Goal: Task Accomplishment & Management: Complete application form

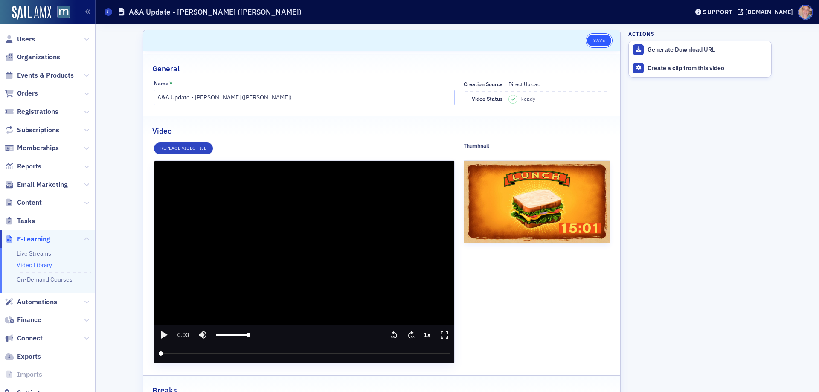
click at [597, 41] on button "Save" at bounding box center [599, 41] width 24 height 12
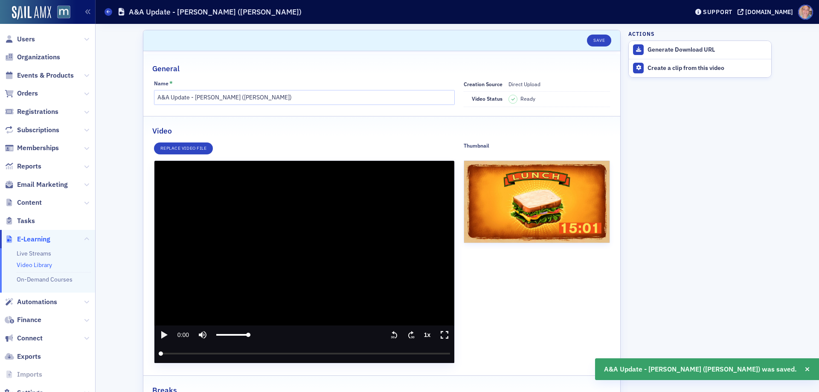
click at [162, 332] on icon "play" at bounding box center [164, 335] width 10 height 10
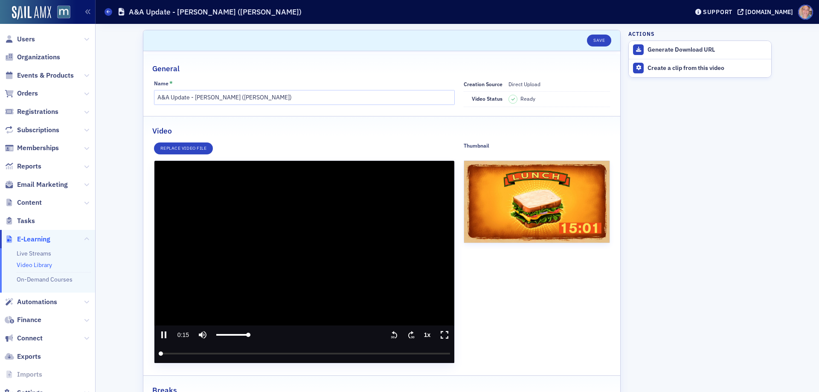
click at [161, 337] on icon "pause" at bounding box center [163, 335] width 5 height 7
type input "15.426732"
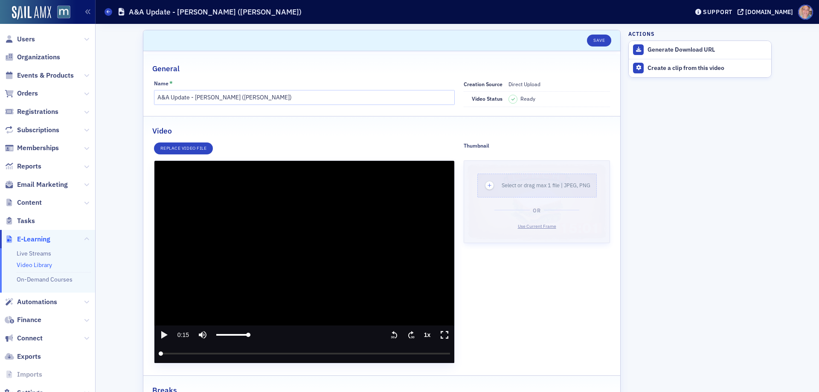
click at [537, 226] on span "Use Current Frame" at bounding box center [537, 226] width 38 height 6
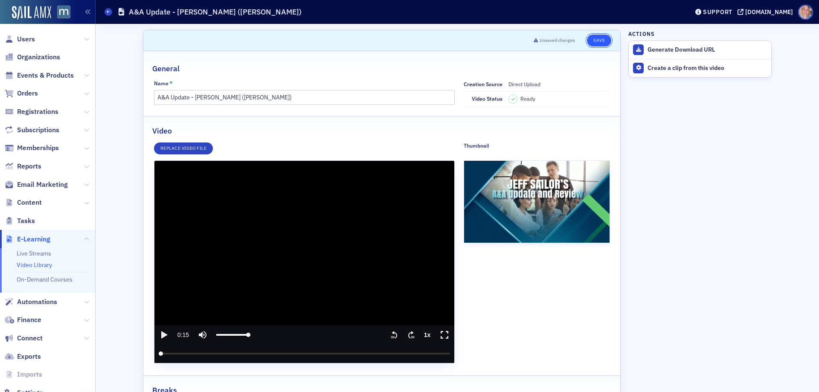
click at [595, 41] on button "Save" at bounding box center [599, 41] width 24 height 12
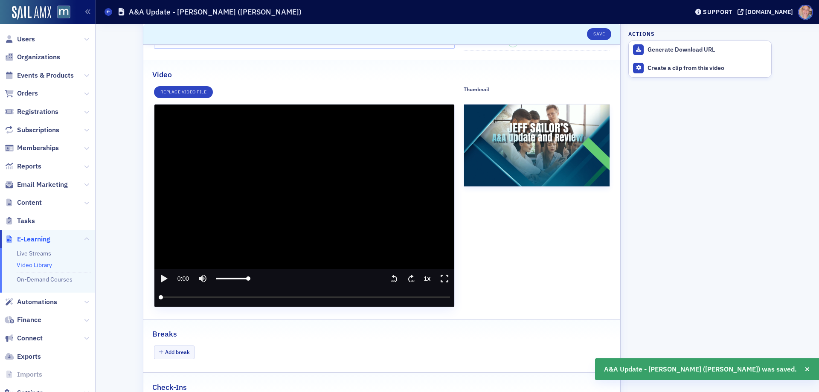
scroll to position [118, 0]
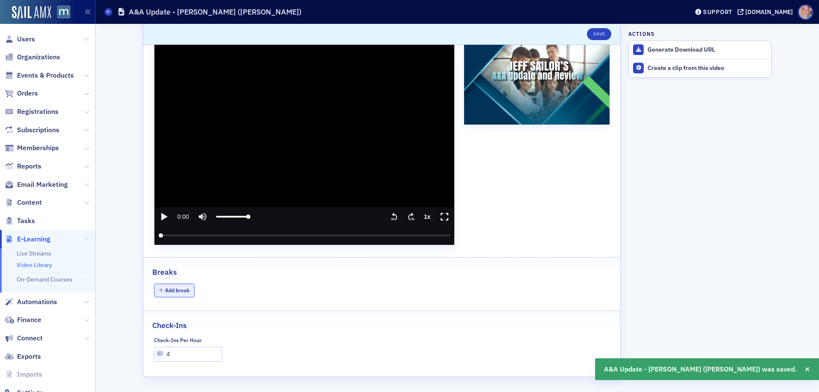
click at [176, 288] on button "Add break" at bounding box center [174, 290] width 41 height 13
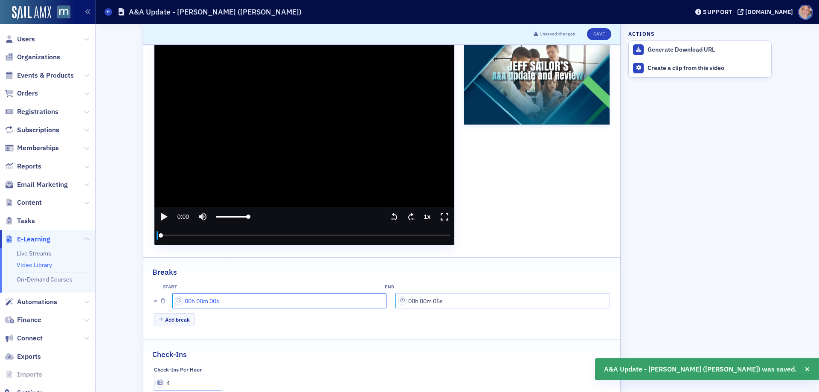
click at [185, 301] on input "00h 00m 00s" at bounding box center [280, 301] width 214 height 15
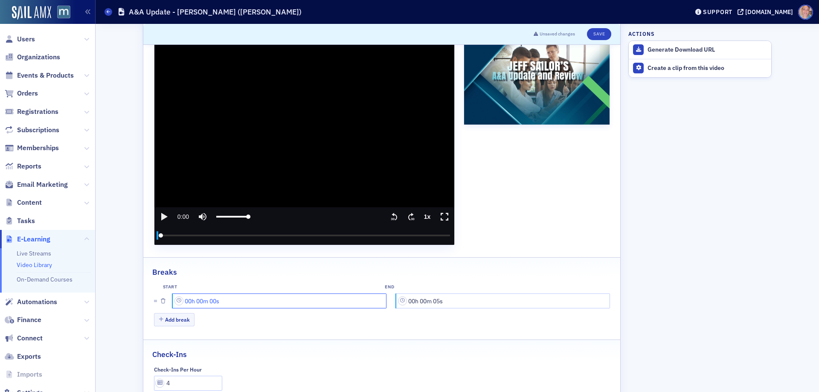
click at [187, 302] on input "00h 00m 00s" at bounding box center [280, 301] width 214 height 15
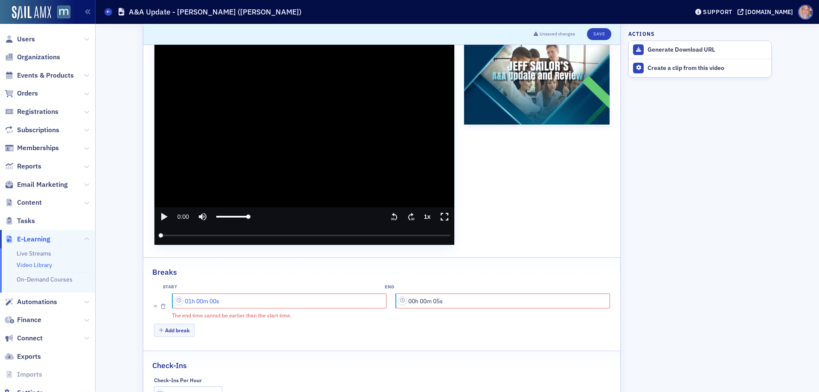
click at [195, 301] on input "01h 00m 00s" at bounding box center [280, 301] width 214 height 15
type input "01h 40m 00s"
click at [412, 301] on input "00h 00m 05s" at bounding box center [503, 301] width 214 height 15
click at [421, 302] on input "01h 00m 05s" at bounding box center [503, 301] width 214 height 15
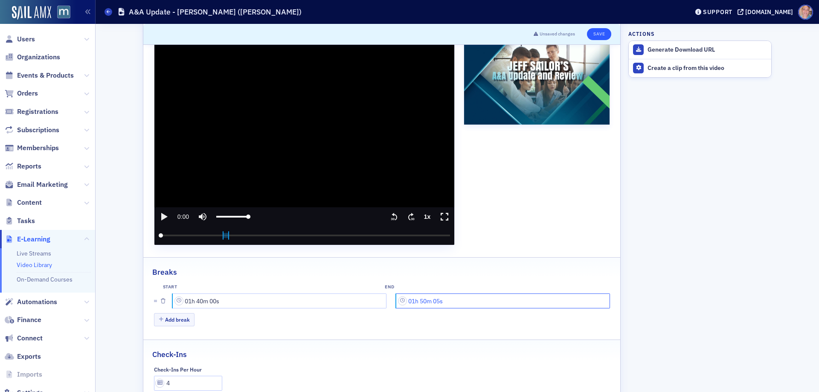
type input "01h 50m 05s"
click at [601, 35] on button "Save" at bounding box center [599, 34] width 24 height 12
click at [592, 37] on button "Save" at bounding box center [599, 34] width 24 height 12
drag, startPoint x: 460, startPoint y: 303, endPoint x: 455, endPoint y: 303, distance: 4.7
click at [458, 303] on input "01h 50m 05s" at bounding box center [503, 301] width 214 height 15
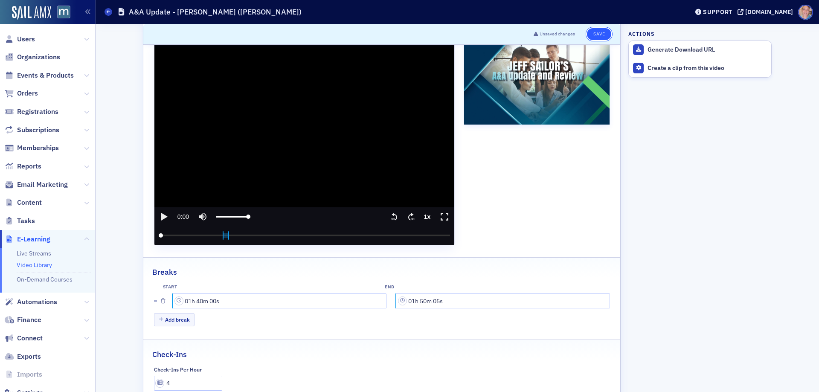
click at [590, 33] on button "Save" at bounding box center [599, 34] width 24 height 12
click at [170, 324] on button "Add break" at bounding box center [174, 319] width 41 height 13
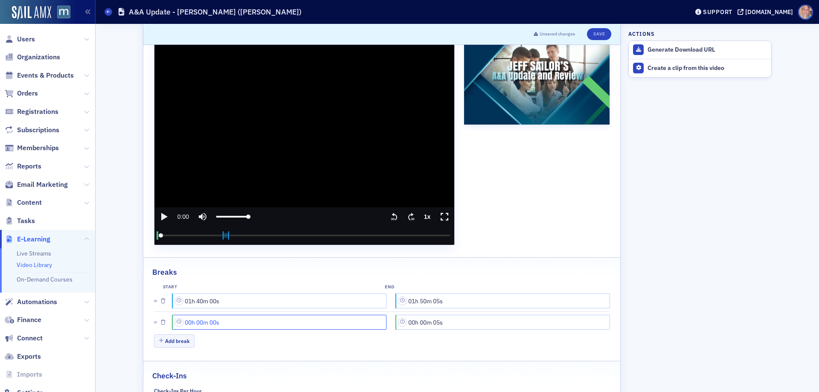
click at [189, 322] on input "00h 00m 00s" at bounding box center [280, 322] width 214 height 15
click at [198, 323] on input "03h 00m 00s" at bounding box center [280, 322] width 214 height 15
type input "03h 30m 00s"
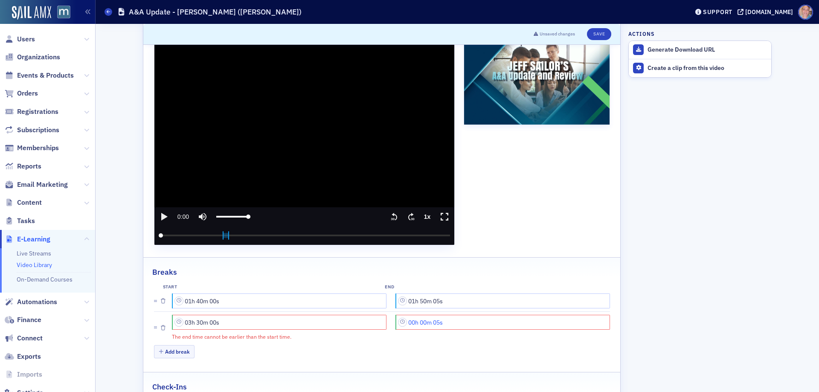
click at [411, 322] on input "00h 00m 05s" at bounding box center [503, 322] width 214 height 15
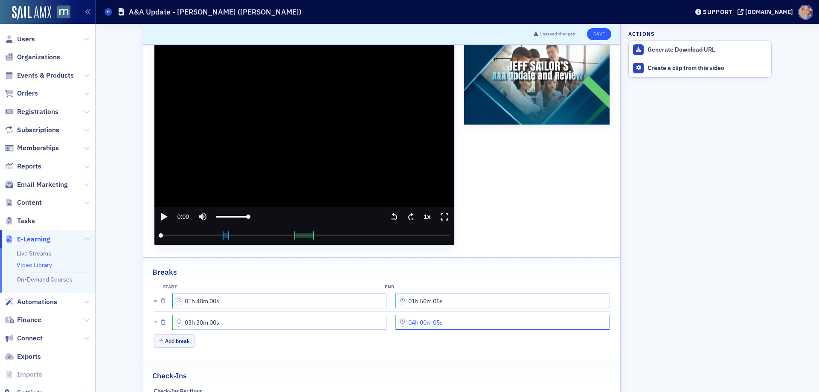
type input "04h 00m 05s"
click at [593, 35] on button "Save" at bounding box center [599, 34] width 24 height 12
click at [477, 324] on input "04h 00m 05s" at bounding box center [503, 322] width 214 height 15
click at [599, 35] on button "Save" at bounding box center [599, 34] width 24 height 12
click at [178, 345] on button "Add break" at bounding box center [174, 341] width 41 height 13
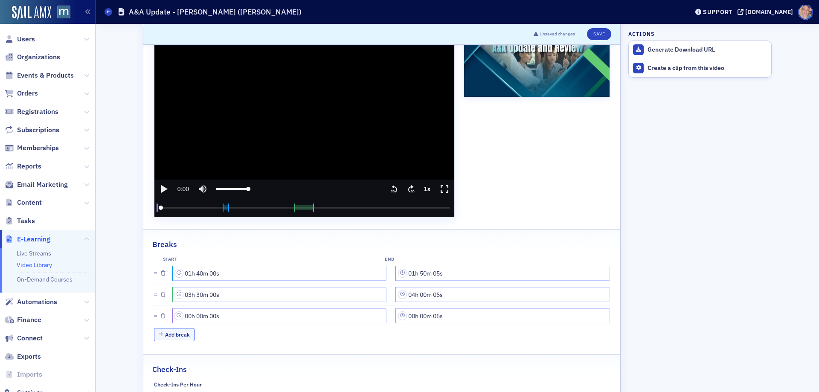
scroll to position [161, 0]
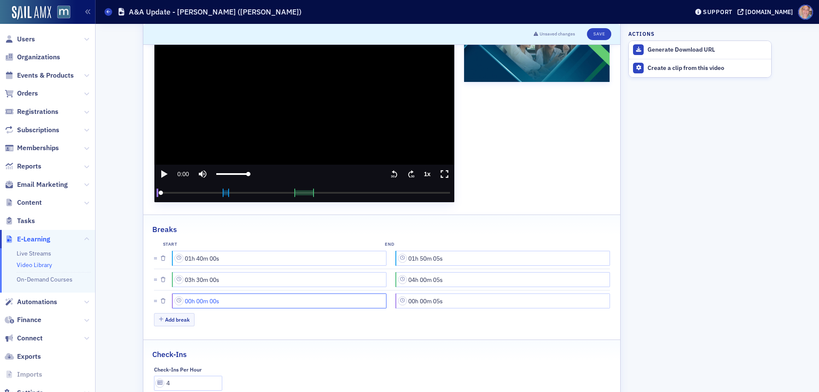
click at [198, 300] on input "00h 00m 00s" at bounding box center [280, 301] width 214 height 15
click at [189, 301] on input "00h 00m 00s" at bounding box center [280, 301] width 214 height 15
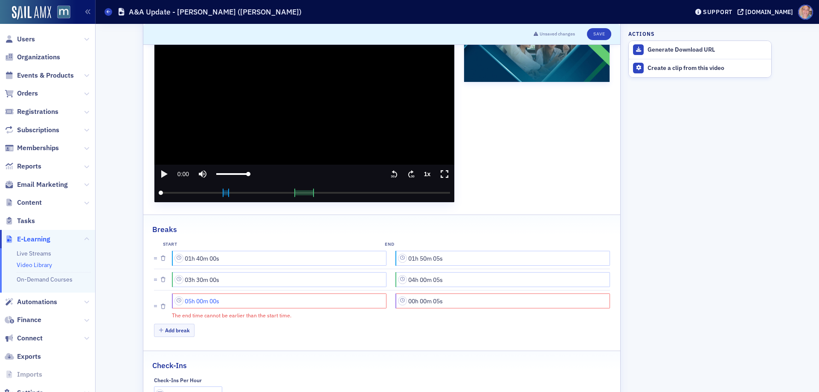
click at [194, 301] on input "05h 00m 00s" at bounding box center [280, 301] width 214 height 15
type input "05h 40m 00s"
click at [410, 299] on input "00h 00m 05s" at bounding box center [503, 301] width 214 height 15
drag, startPoint x: 421, startPoint y: 299, endPoint x: 416, endPoint y: 299, distance: 4.7
click at [416, 299] on input "05h 00m 05s" at bounding box center [503, 301] width 214 height 15
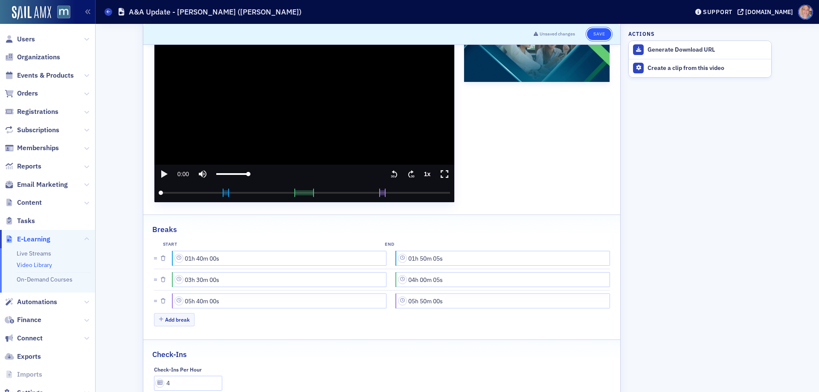
click at [602, 34] on button "Save" at bounding box center [599, 34] width 24 height 12
click at [263, 252] on input "01h 40m 00s" at bounding box center [280, 258] width 214 height 15
click at [191, 260] on input "01h 40m 00s" at bounding box center [280, 258] width 214 height 15
click at [444, 259] on input "01h 50m 05s" at bounding box center [503, 258] width 214 height 15
click at [594, 32] on button "Save" at bounding box center [599, 34] width 24 height 12
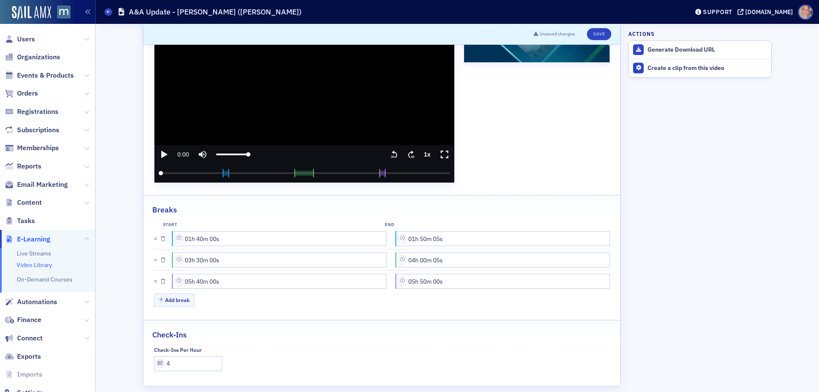
scroll to position [190, 0]
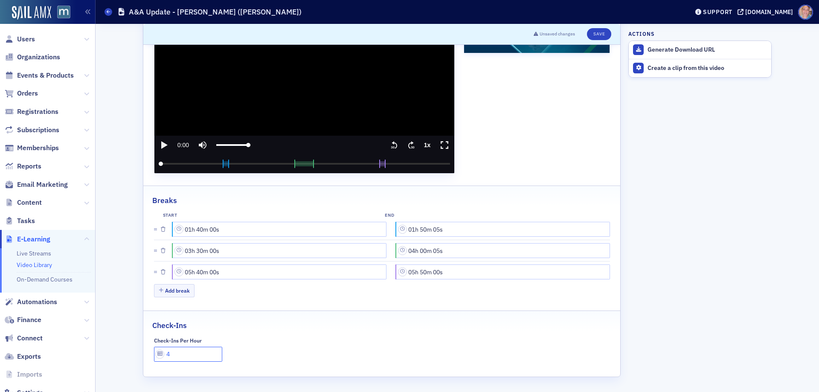
click at [191, 354] on input "4" at bounding box center [188, 354] width 69 height 15
click at [596, 32] on button "Save" at bounding box center [599, 34] width 24 height 12
click at [423, 272] on input "05h 50m 00s" at bounding box center [503, 272] width 214 height 15
type input "05h 51m 00s"
click at [593, 28] on button "Save" at bounding box center [599, 34] width 24 height 12
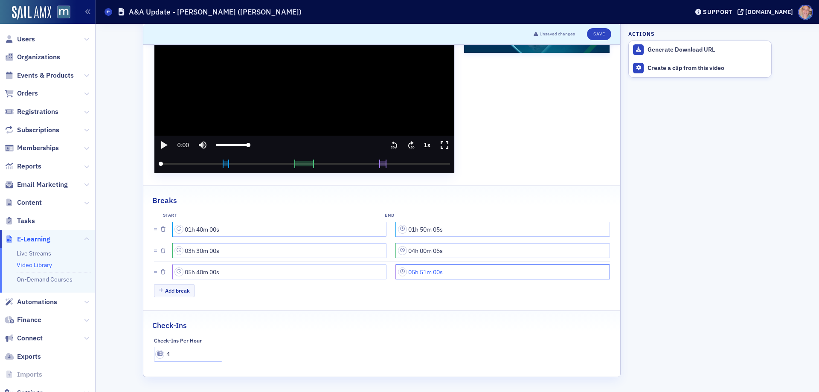
click at [422, 272] on input "05h 51m 00s" at bounding box center [503, 272] width 214 height 15
click at [422, 229] on input "01h 50m 05s" at bounding box center [503, 229] width 214 height 15
click at [593, 32] on button "Save" at bounding box center [599, 34] width 24 height 12
drag, startPoint x: 467, startPoint y: 229, endPoint x: 448, endPoint y: 228, distance: 19.6
click at [467, 229] on input "01h 52m 00s" at bounding box center [503, 229] width 214 height 15
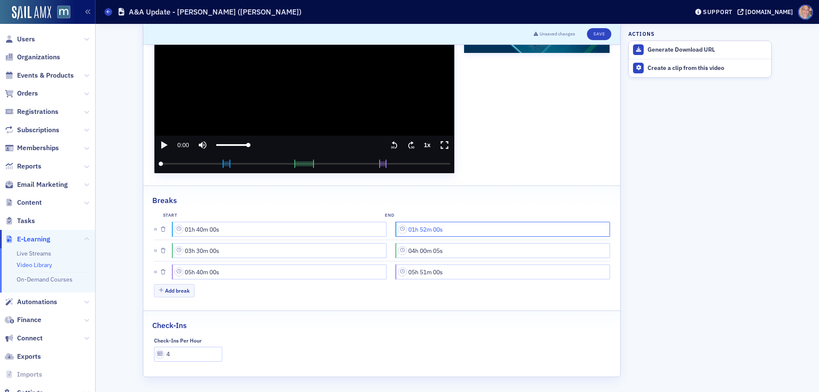
click at [423, 229] on input "01h 52m 00s" at bounding box center [503, 229] width 214 height 15
type input "01h 50m 00s"
click at [595, 30] on button "Save" at bounding box center [599, 34] width 24 height 12
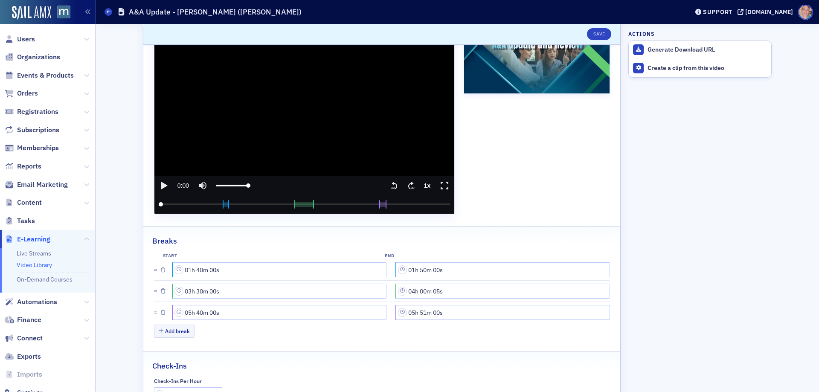
scroll to position [147, 0]
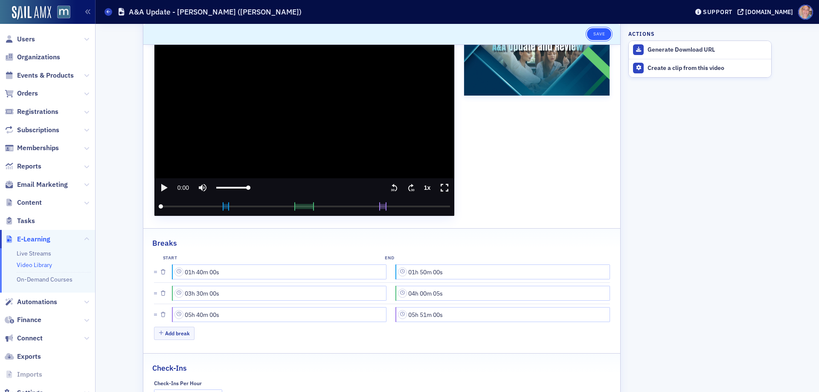
click at [593, 34] on button "Save" at bounding box center [599, 34] width 24 height 12
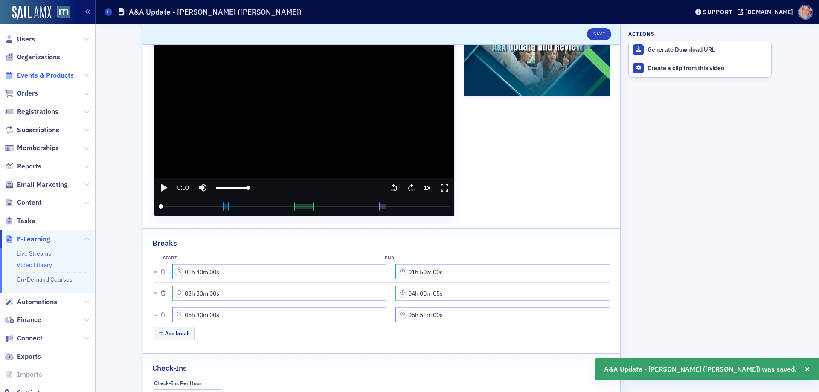
click at [55, 72] on span "Events & Products" at bounding box center [45, 75] width 57 height 9
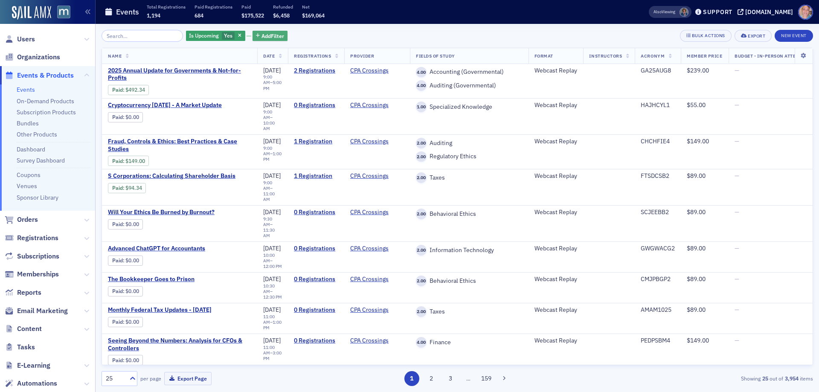
click at [262, 38] on span "Add Filter" at bounding box center [273, 36] width 23 height 8
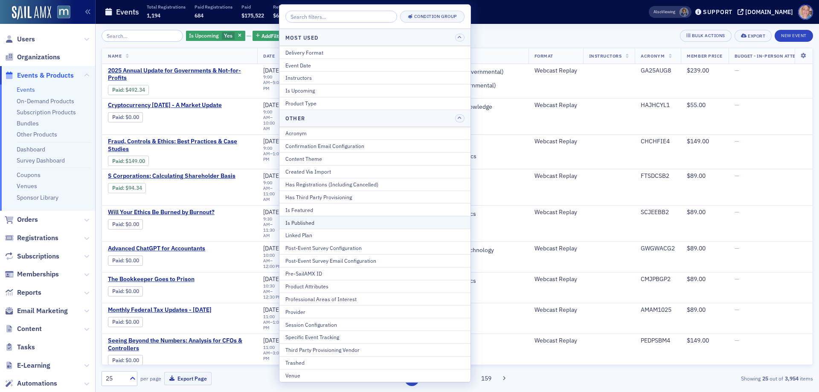
click at [325, 217] on button "Is Published" at bounding box center [374, 222] width 191 height 13
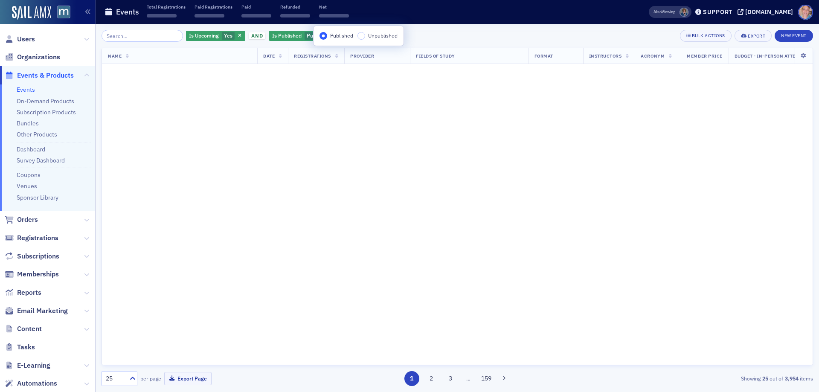
click at [461, 40] on div "Is Upcoming Yes and Is Published Published Add Filter Bulk Actions Export New E…" at bounding box center [458, 36] width 712 height 12
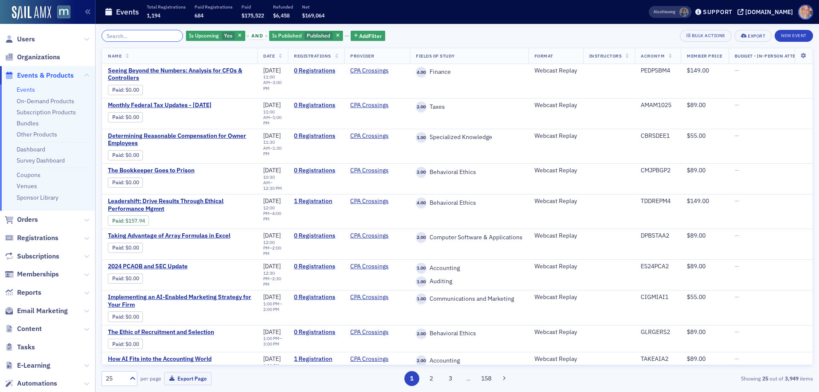
click at [132, 38] on input "search" at bounding box center [142, 36] width 81 height 12
click at [366, 38] on span "Add Filter" at bounding box center [370, 36] width 23 height 8
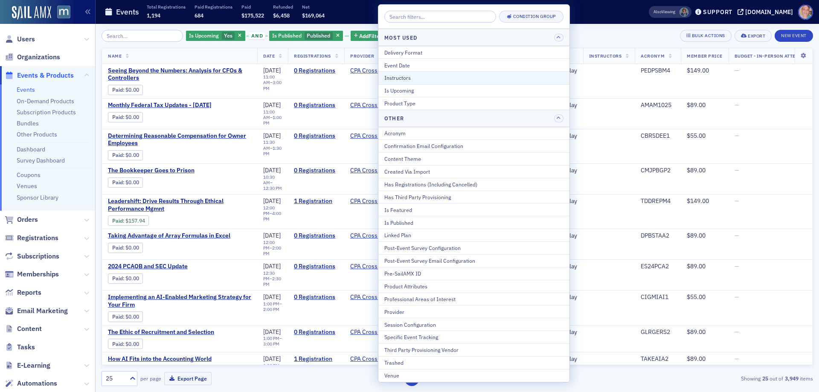
click at [439, 75] on div "Instructors" at bounding box center [473, 78] width 179 height 8
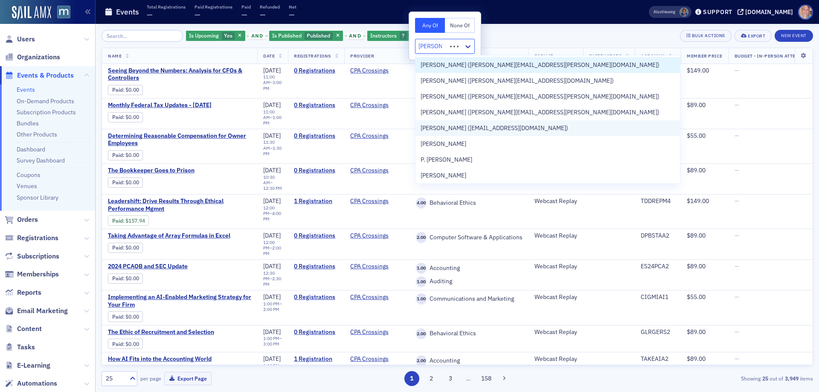
type input "jeffrey sa"
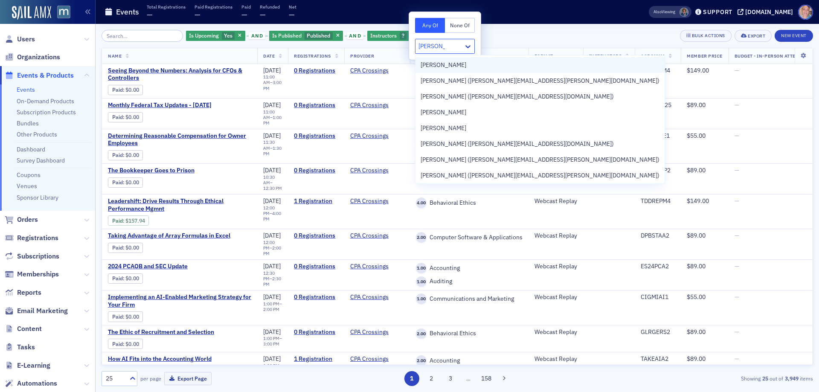
click at [457, 63] on div "Jeffrey Sailor" at bounding box center [540, 65] width 239 height 9
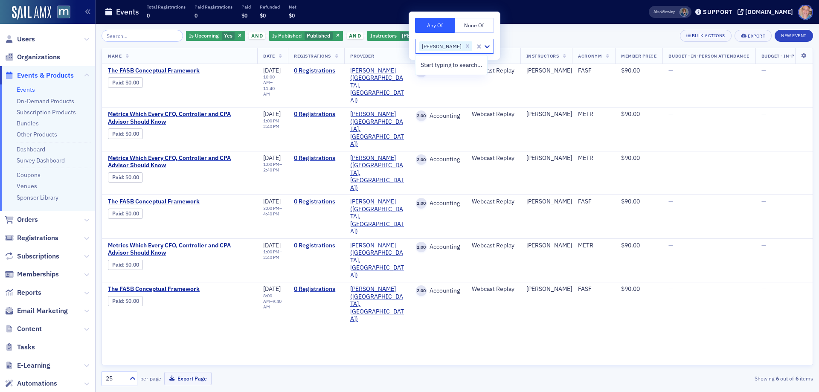
click at [558, 39] on div "Is Upcoming Yes and Is Published Published and Instructors Jeffrey Sailor Add F…" at bounding box center [458, 36] width 712 height 12
